Goal: Task Accomplishment & Management: Manage account settings

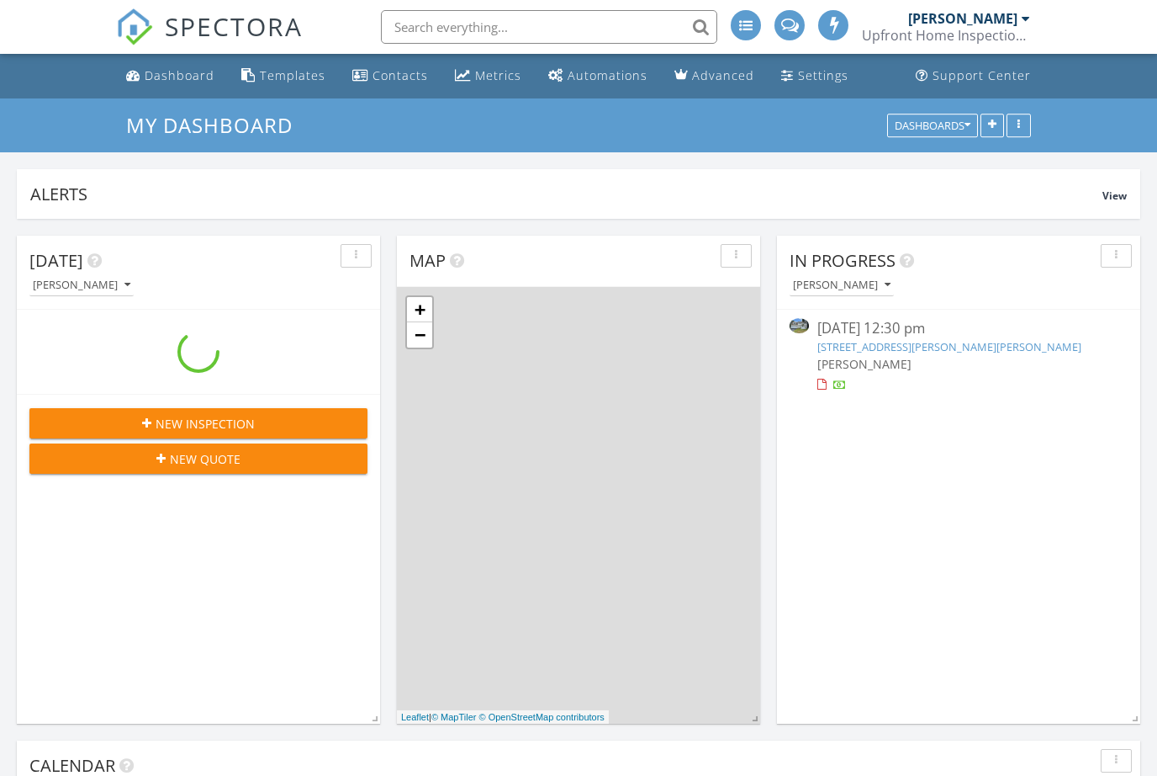
scroll to position [1910, 1158]
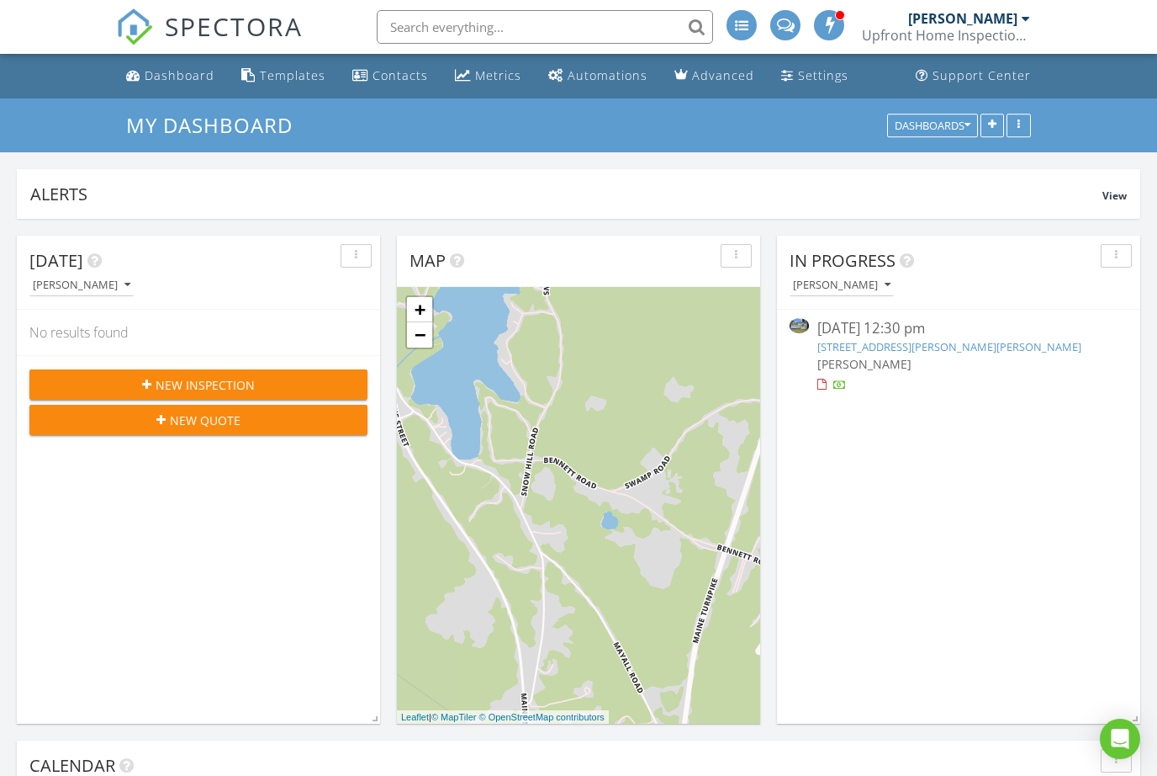
click at [574, 36] on input "text" at bounding box center [545, 27] width 336 height 34
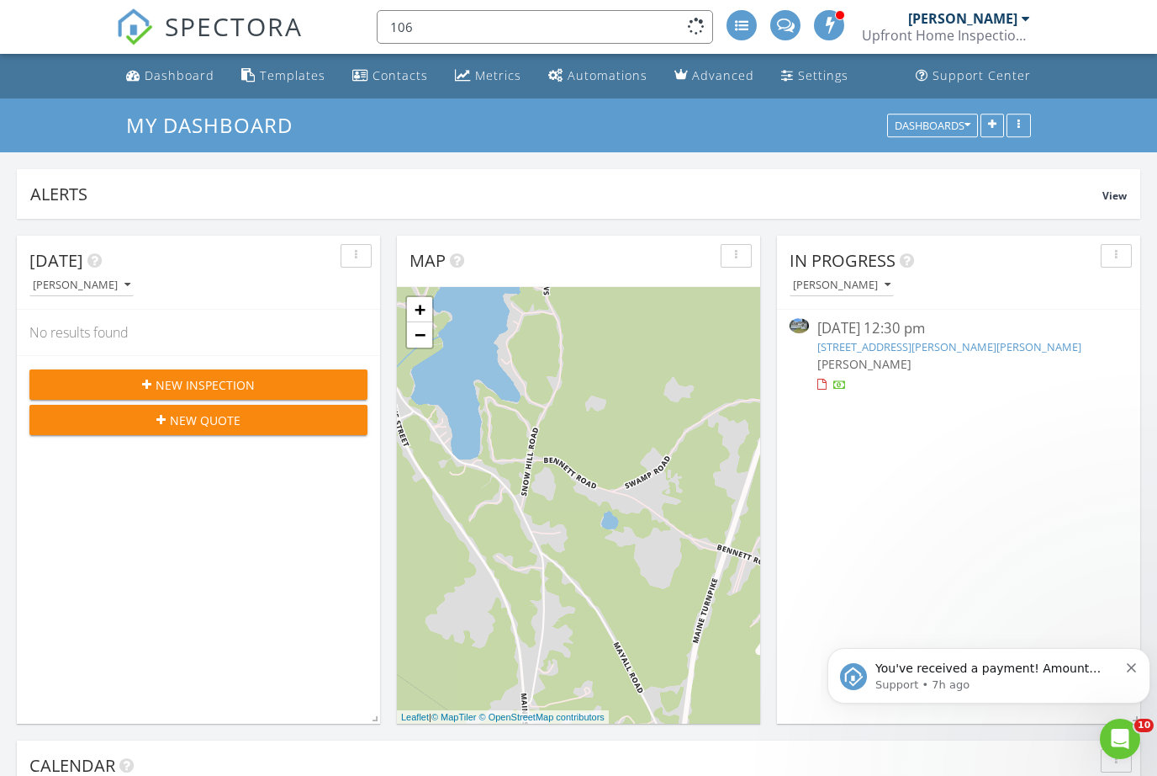
scroll to position [0, 0]
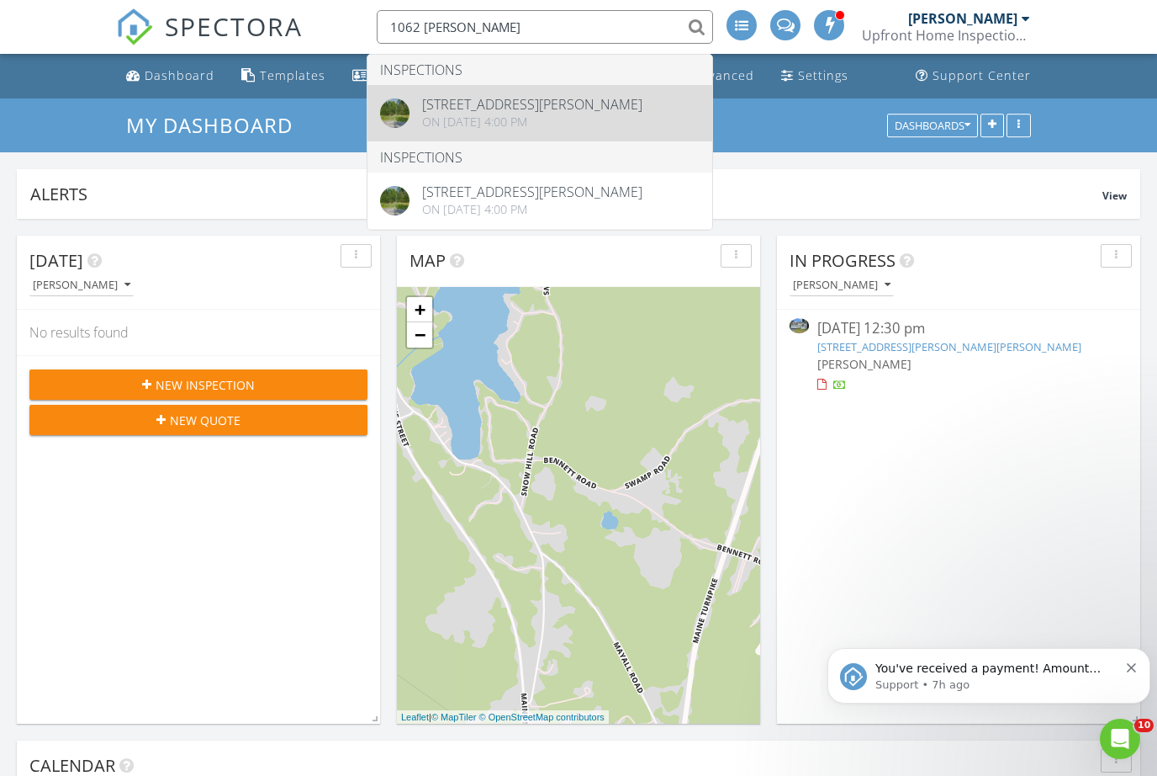
type input "1062 gore"
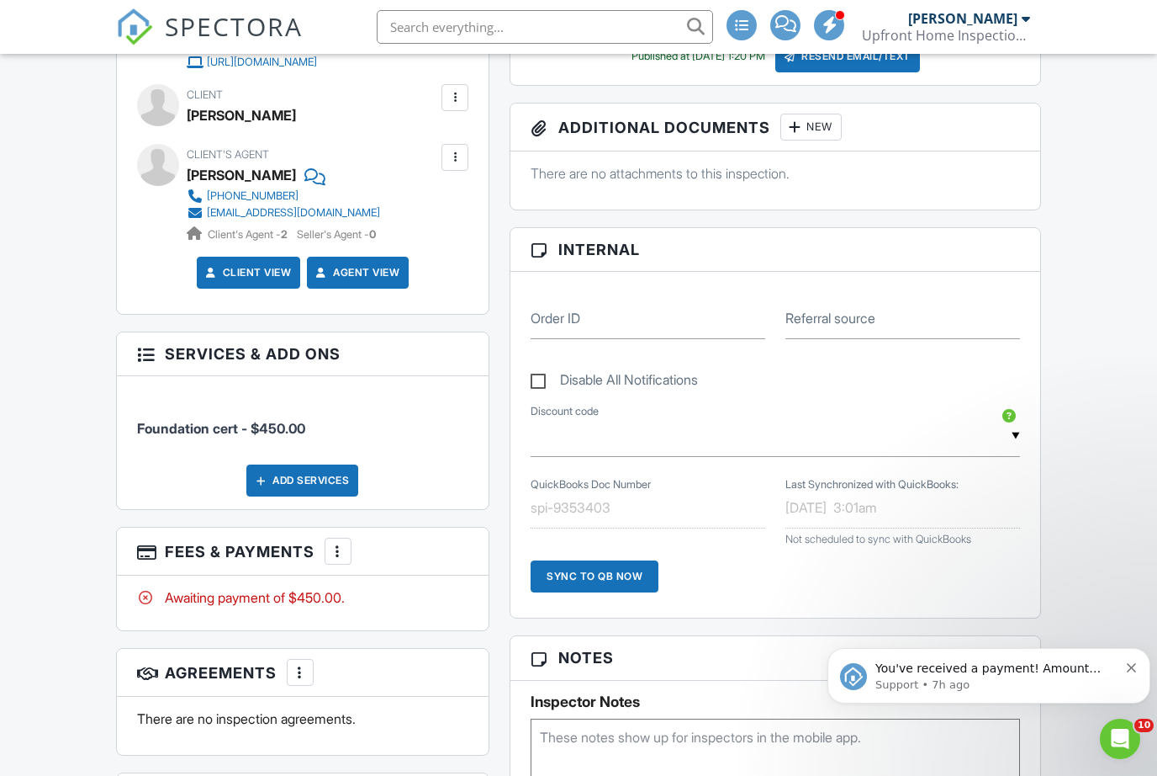
scroll to position [622, 0]
click at [341, 547] on div at bounding box center [338, 551] width 17 height 17
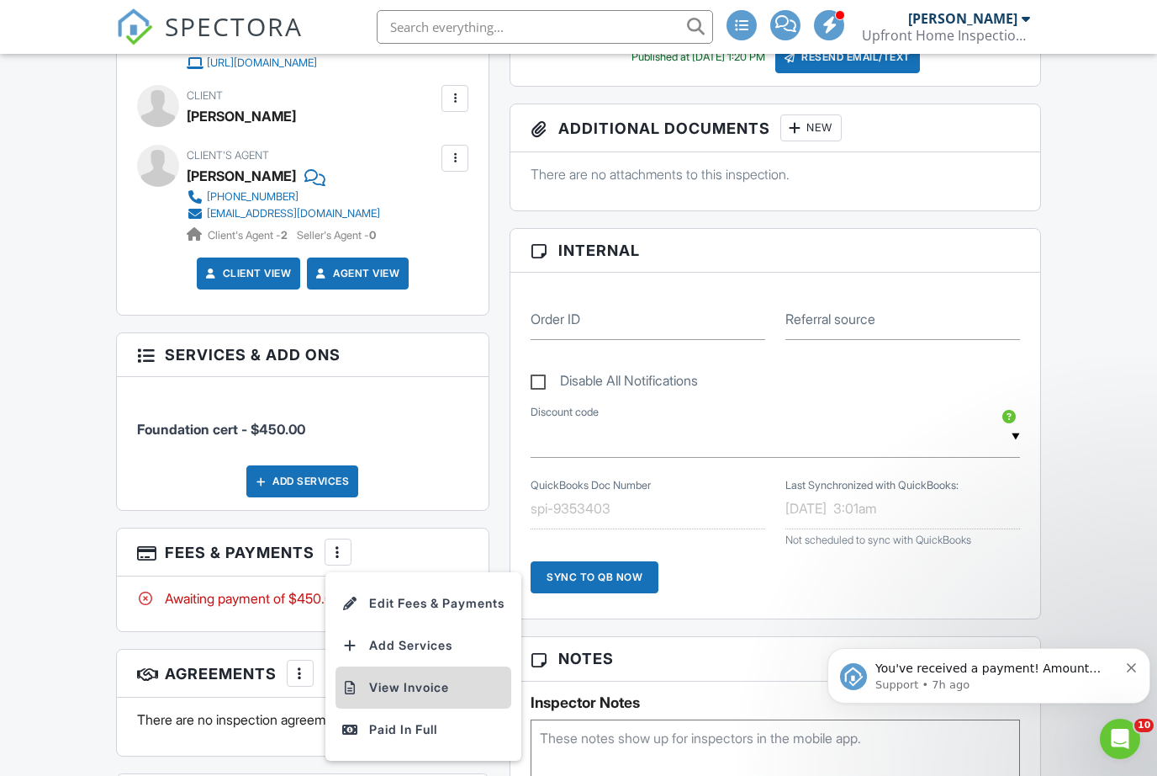
click at [442, 681] on li "View Invoice" at bounding box center [424, 687] width 176 height 42
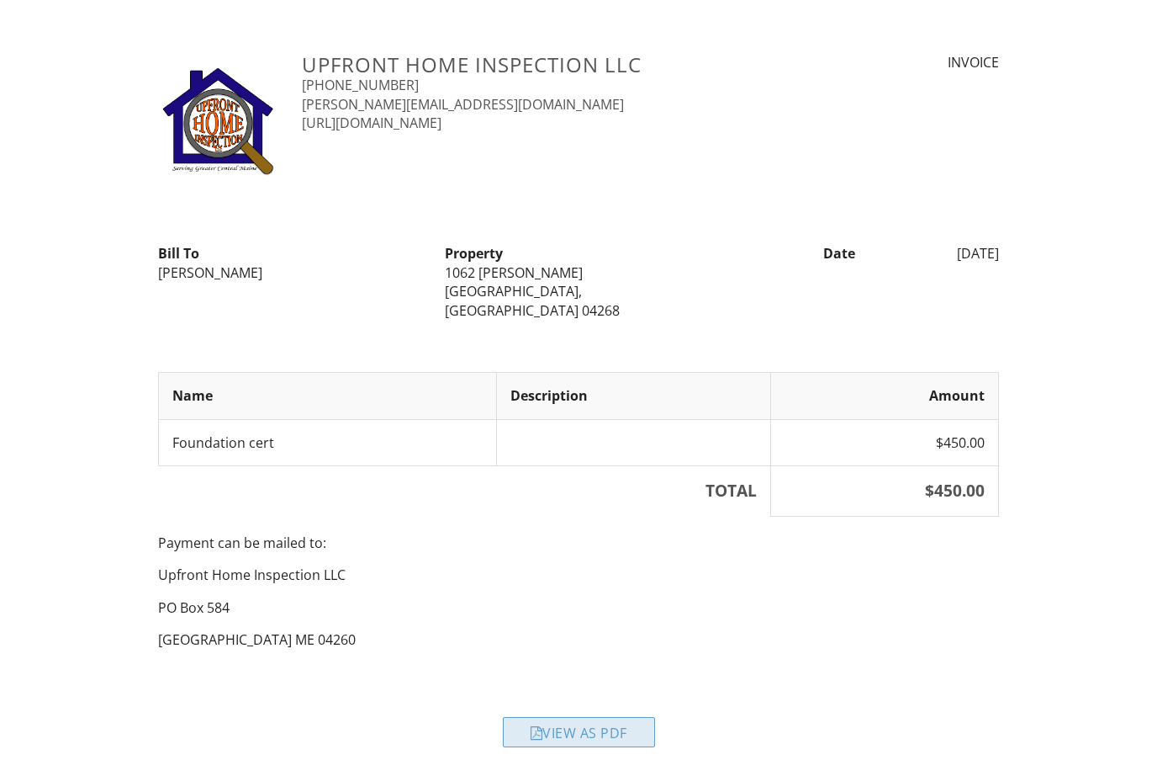
click at [633, 717] on div "View as PDF" at bounding box center [579, 732] width 152 height 30
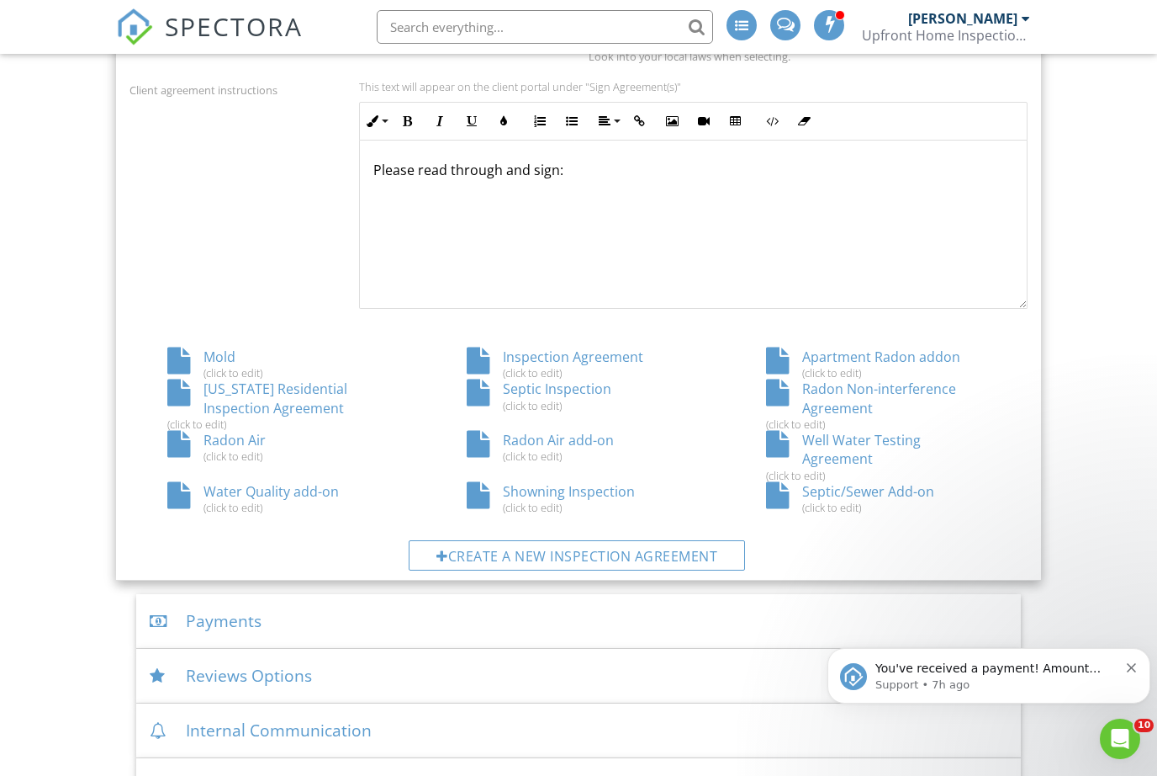
click at [179, 444] on div at bounding box center [178, 444] width 23 height 27
click at [585, 439] on div "Radon Air add-on (click to edit)" at bounding box center [578, 447] width 299 height 32
click at [851, 403] on div "Radon Non-interference Agreement (click to edit)" at bounding box center [877, 404] width 299 height 51
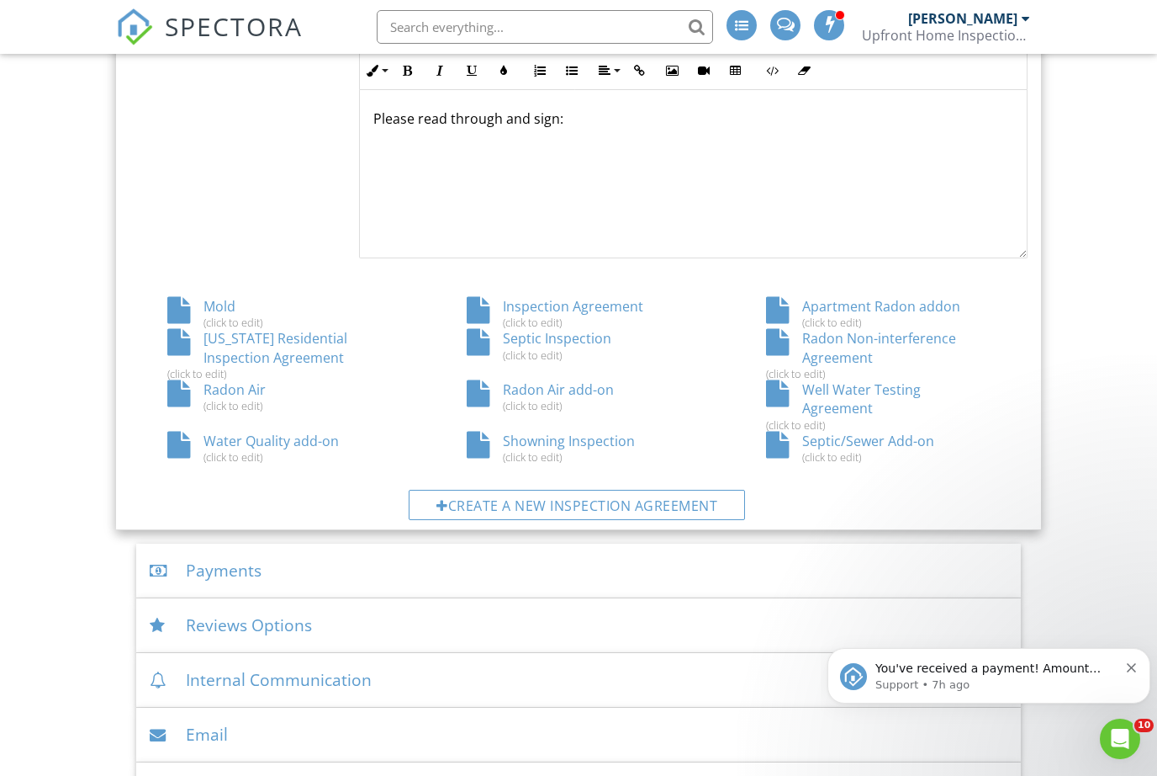
scroll to position [811, 0]
click at [191, 438] on div "Water Quality add-on (click to edit)" at bounding box center [279, 448] width 299 height 32
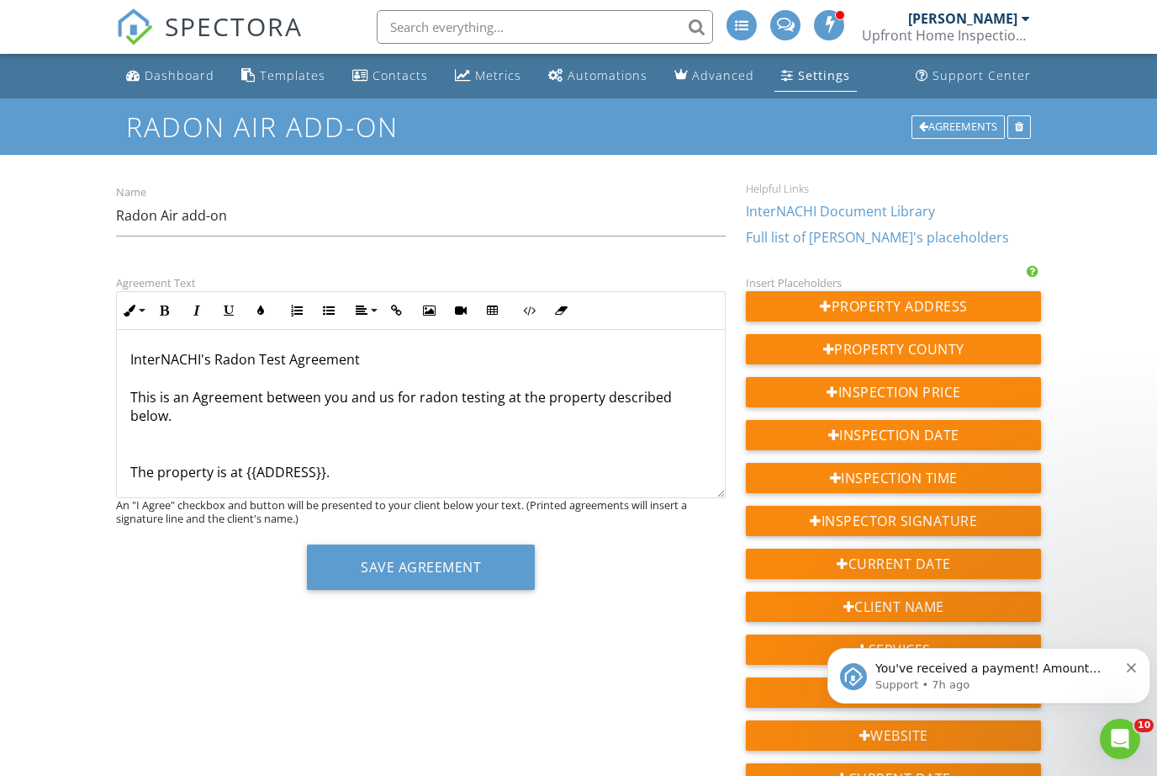
copy p "InterNACHI's Radon Test Agreement This is an Agreement between you and us for r…"
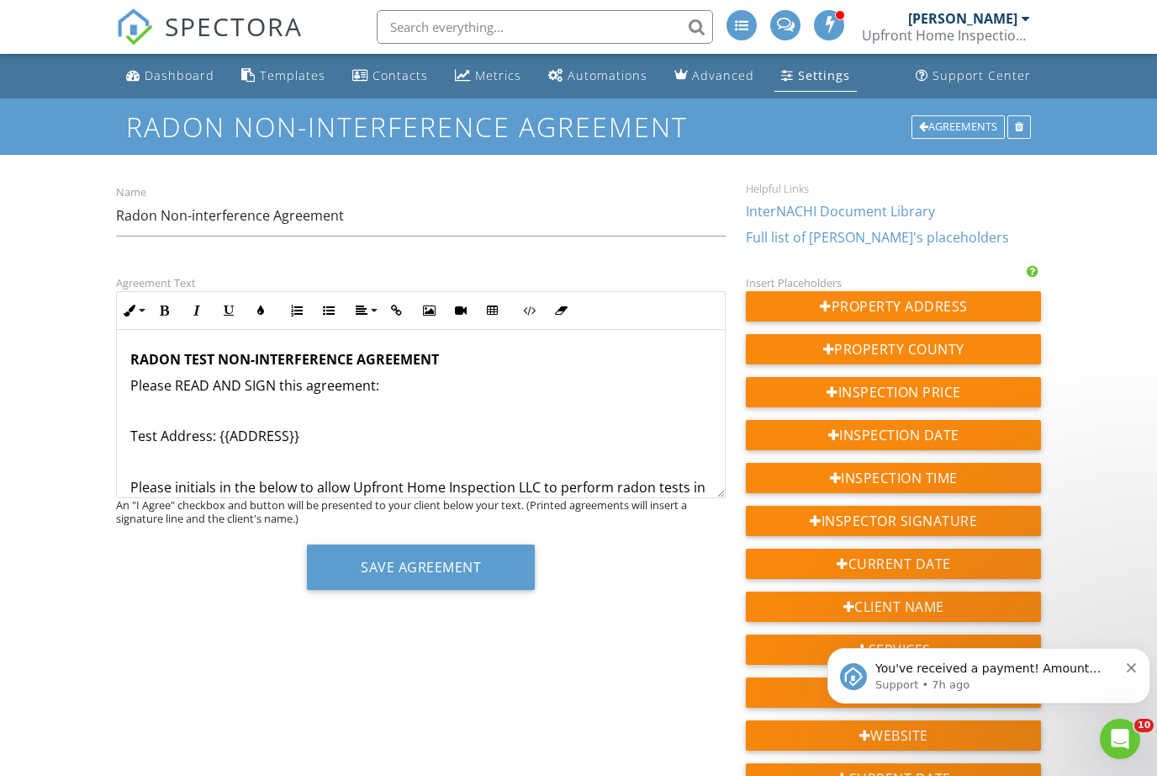
click at [161, 360] on strong "RADON TEST NON-INTERFERENCE AGREEMENT" at bounding box center [284, 359] width 309 height 19
click at [162, 359] on strong "RADON TEST NON-INTERFERENCE AGREEMENT" at bounding box center [284, 359] width 309 height 19
click at [166, 359] on strong "RADON TEST NON-INTERFERENCE AGREEMENT" at bounding box center [284, 359] width 309 height 19
click at [197, 352] on strong "RADON TEST NON-INTERFERENCE AGREEMENT" at bounding box center [284, 359] width 309 height 19
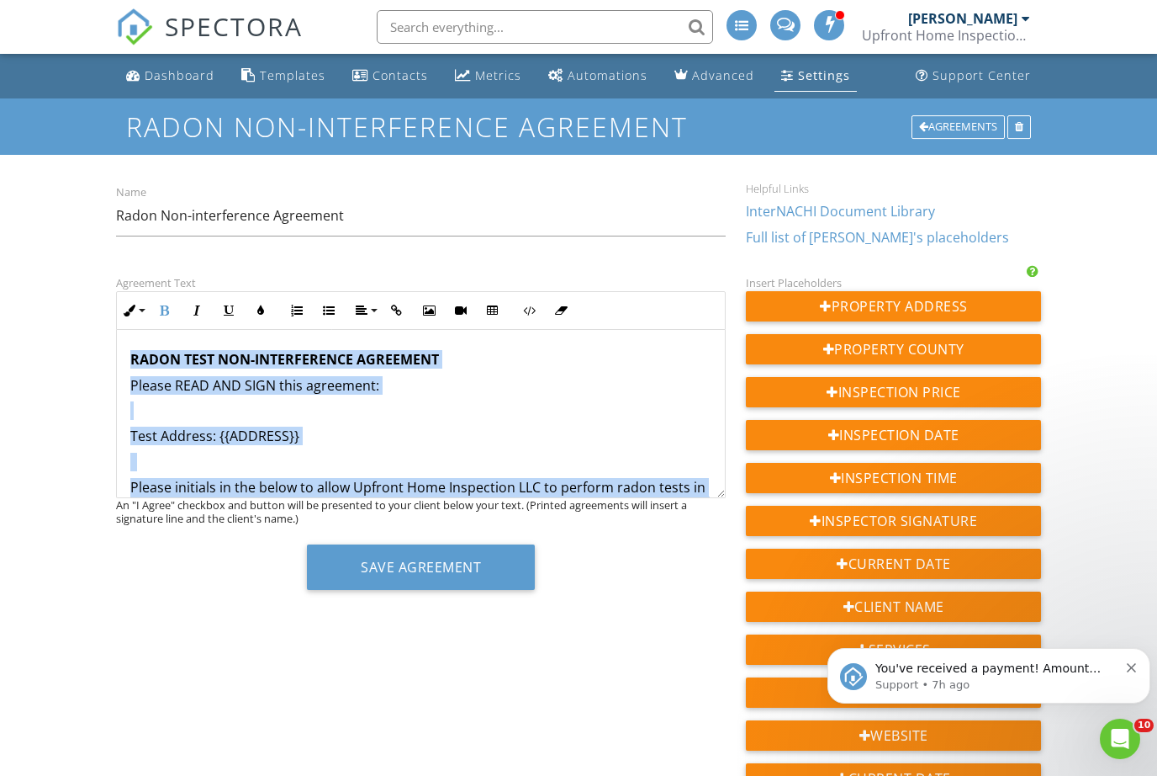
copy div "LOREM IPSU DOL-SITAMETCONSE ADIPISCIN Elitse DOEI TEM INCI utla etdolorem: Aliq…"
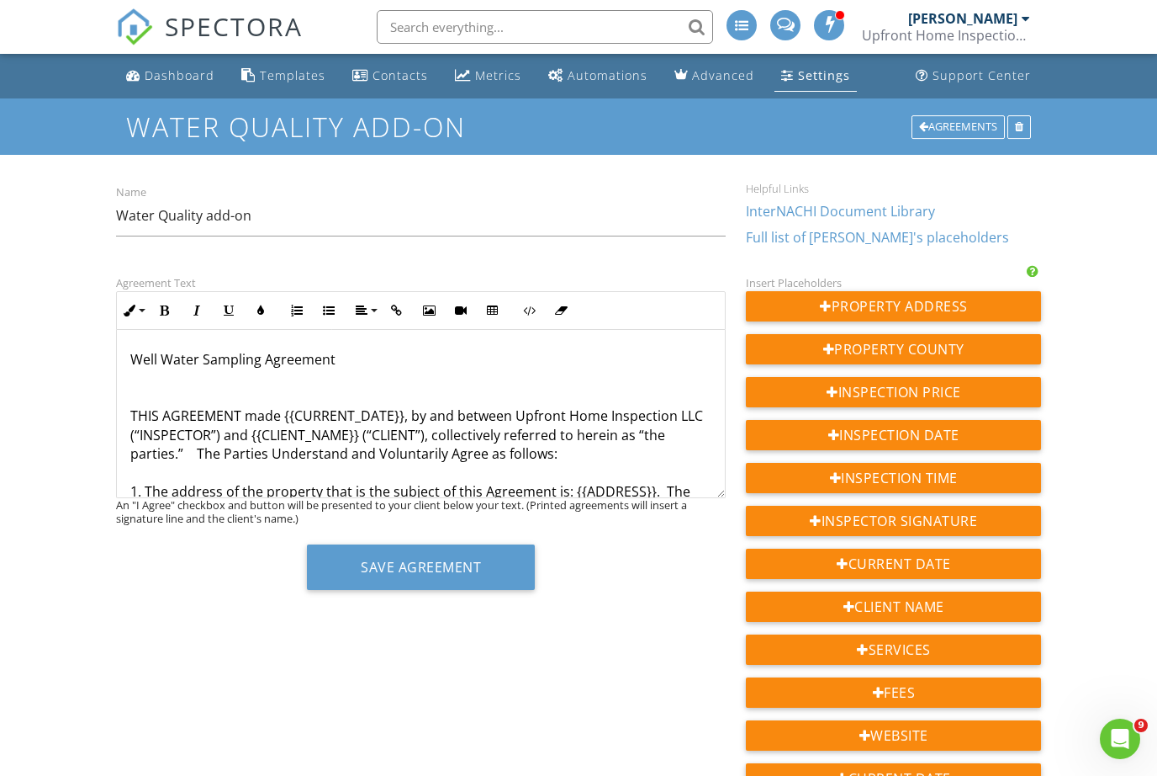
click at [182, 353] on p "Well Water Sampling Agreement THIS AGREEMENT made {{CURRENT_DATE}}, by and betw…" at bounding box center [421, 453] width 582 height 207
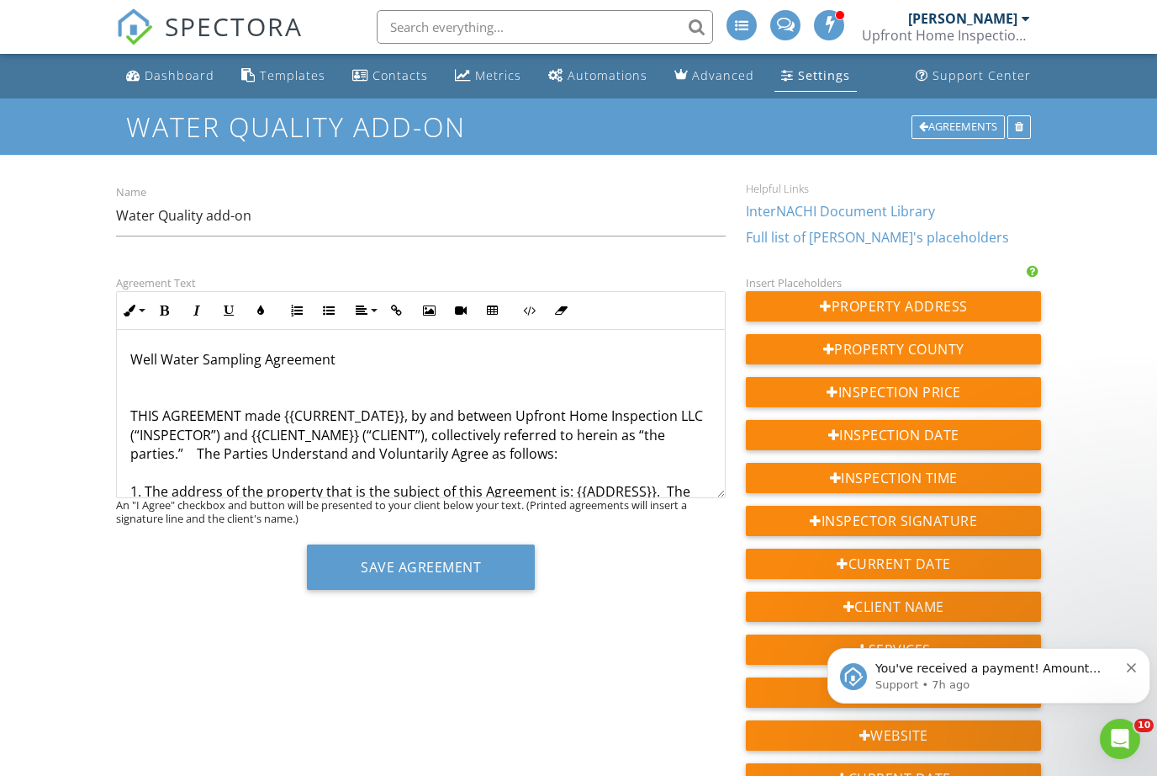
click at [164, 362] on p "Well Water Sampling Agreement THIS AGREEMENT made {{CURRENT_DATE}}, by and betw…" at bounding box center [421, 453] width 582 height 207
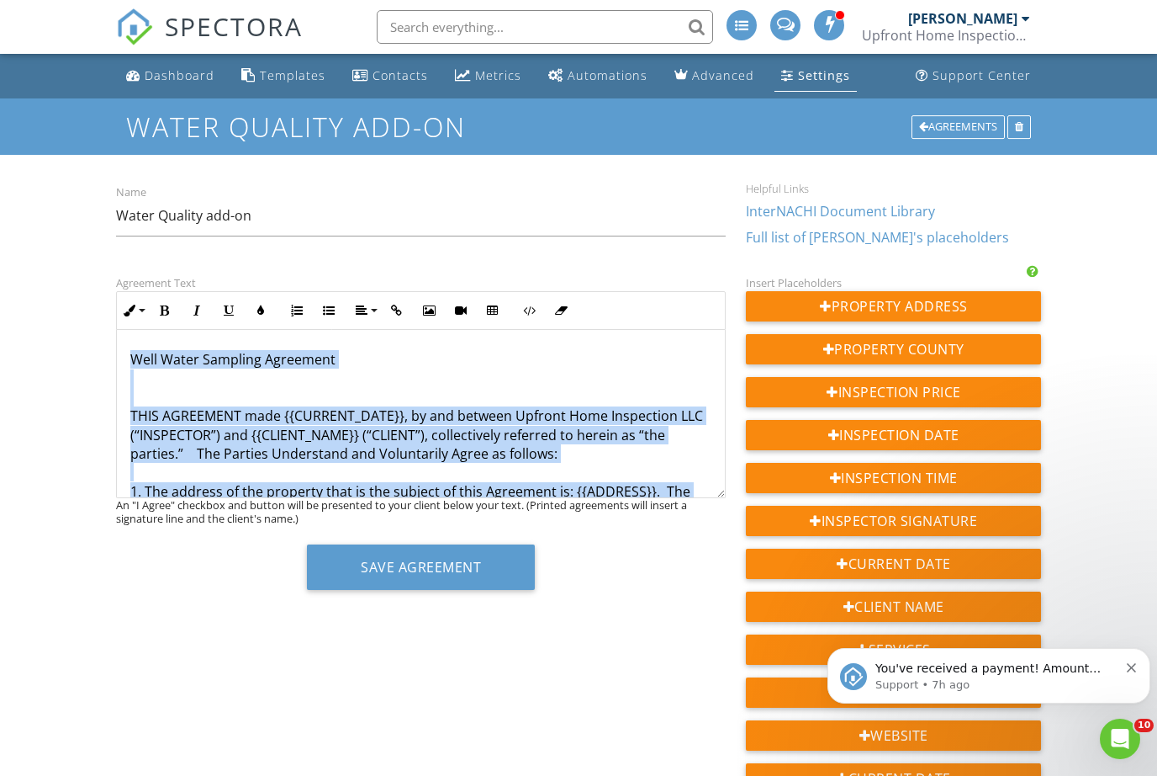
copy div "Lore Ipsum Dolorsit Ametconse ADIP ELITSEDDO eius {{TEMPORI_UTLA}}, et dol magn…"
